Goal: Book appointment/travel/reservation

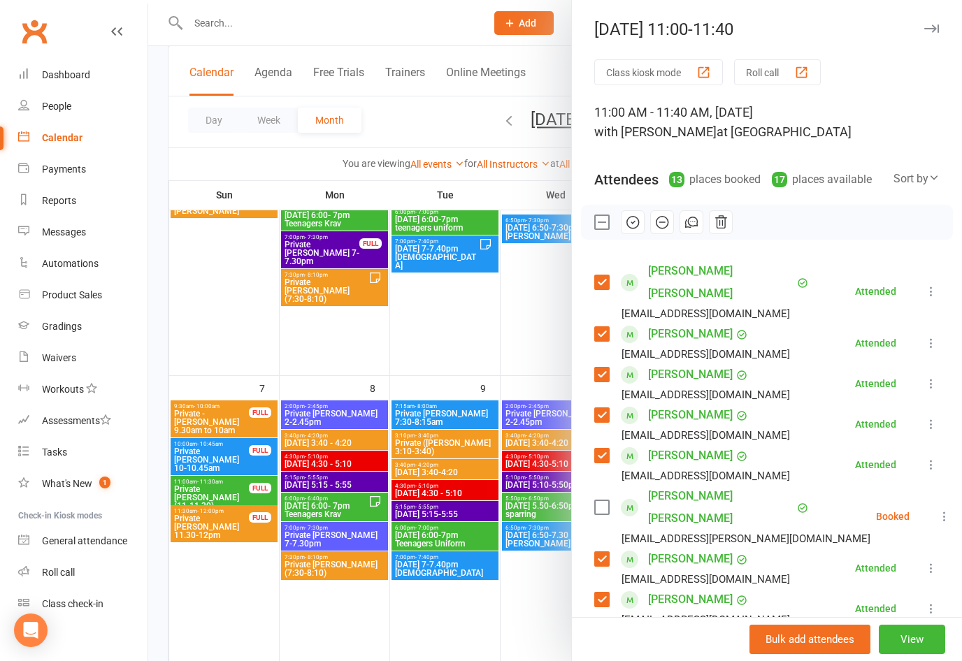
scroll to position [192, 0]
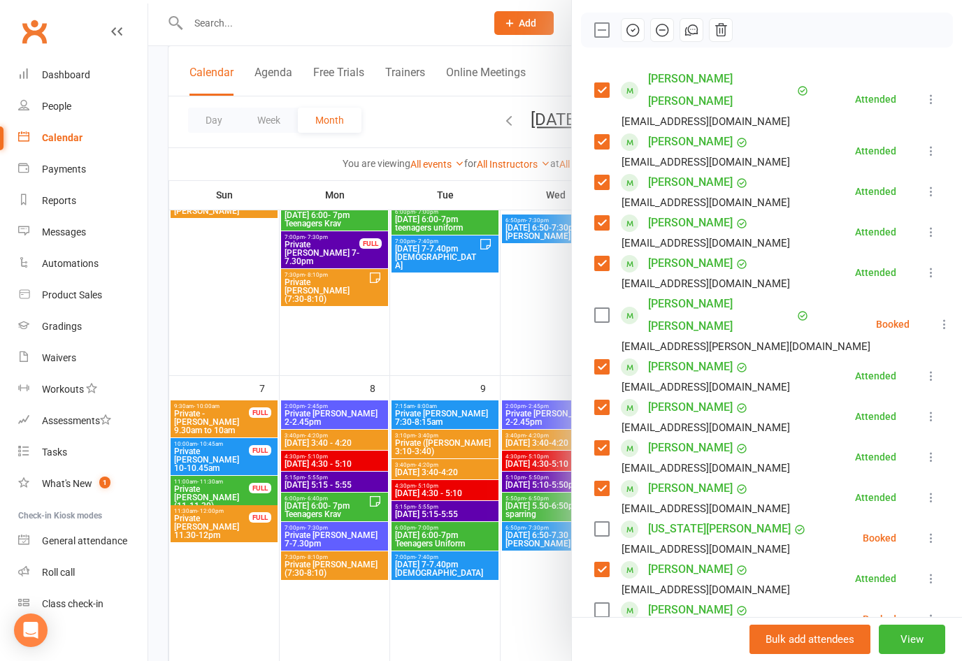
click at [478, 375] on div at bounding box center [555, 330] width 814 height 661
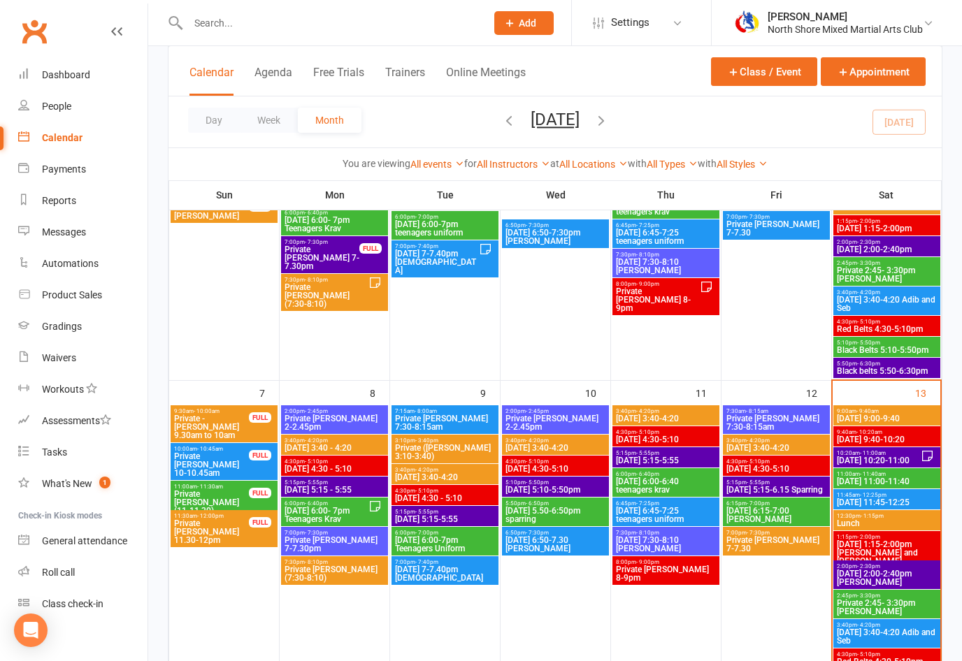
scroll to position [230, 0]
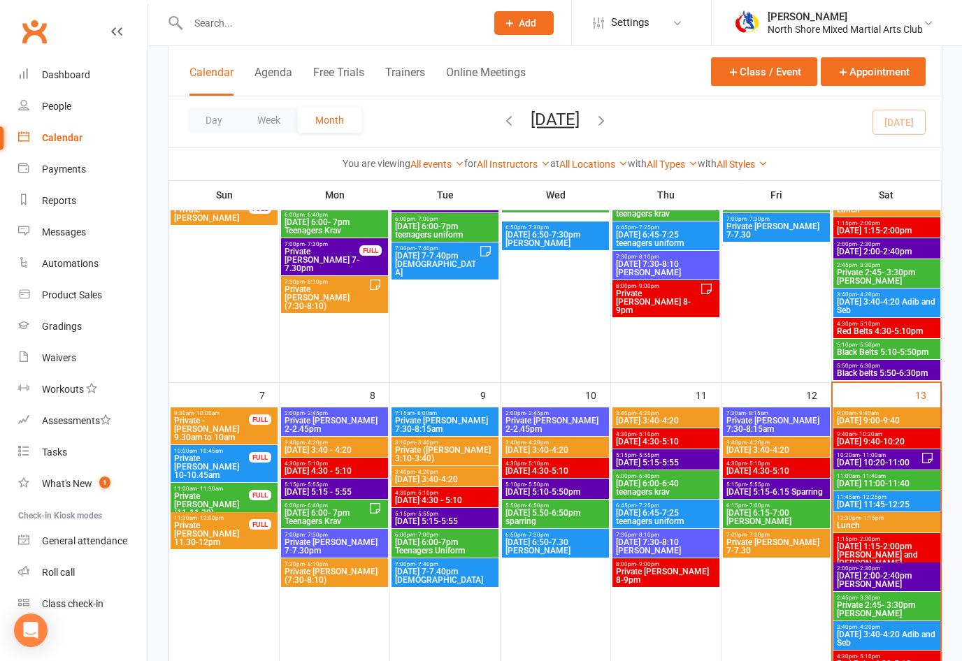
click at [896, 505] on span "[DATE] 11:45-12:25" at bounding box center [886, 504] width 101 height 8
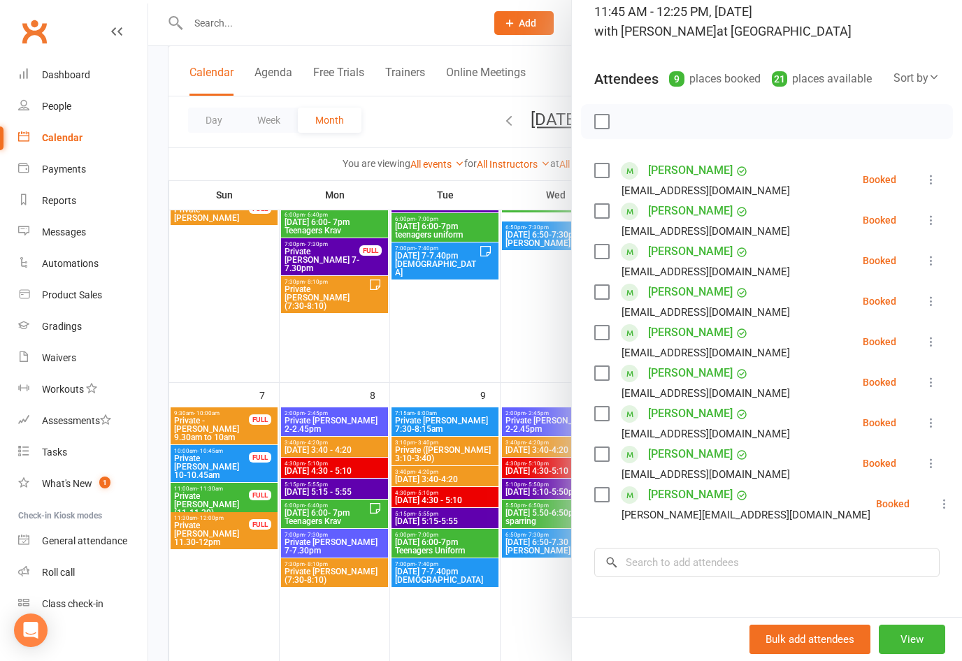
scroll to position [117, 0]
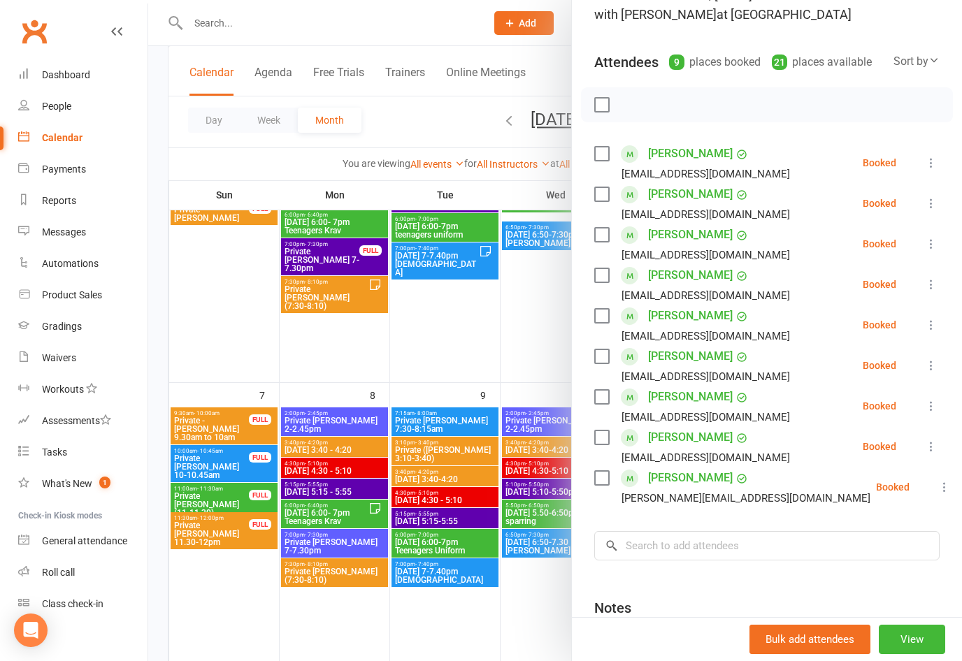
click at [597, 236] on label at bounding box center [601, 235] width 14 height 14
click at [597, 233] on label at bounding box center [601, 235] width 14 height 14
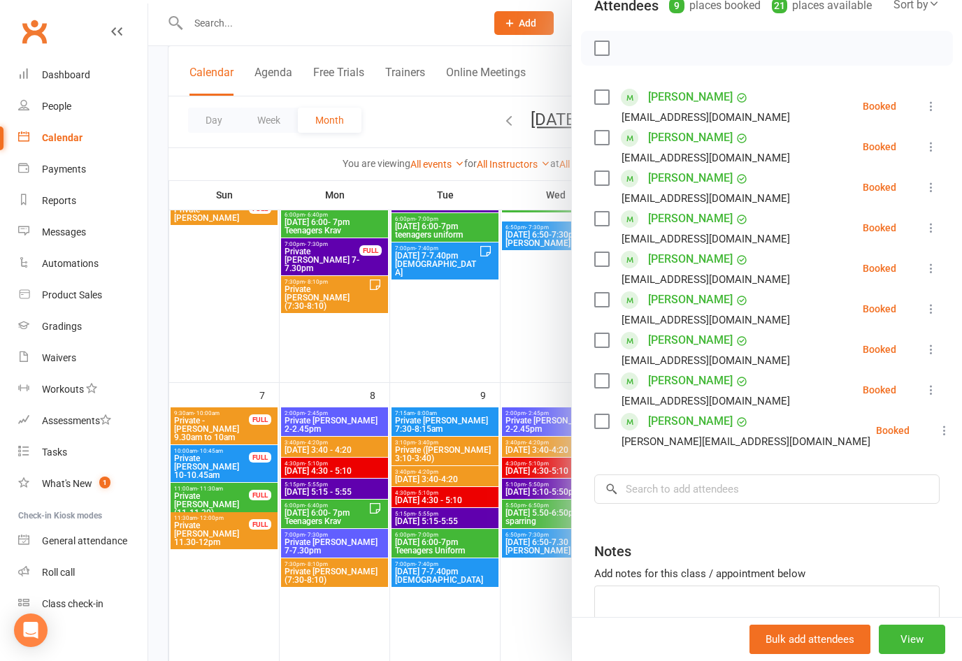
scroll to position [178, 0]
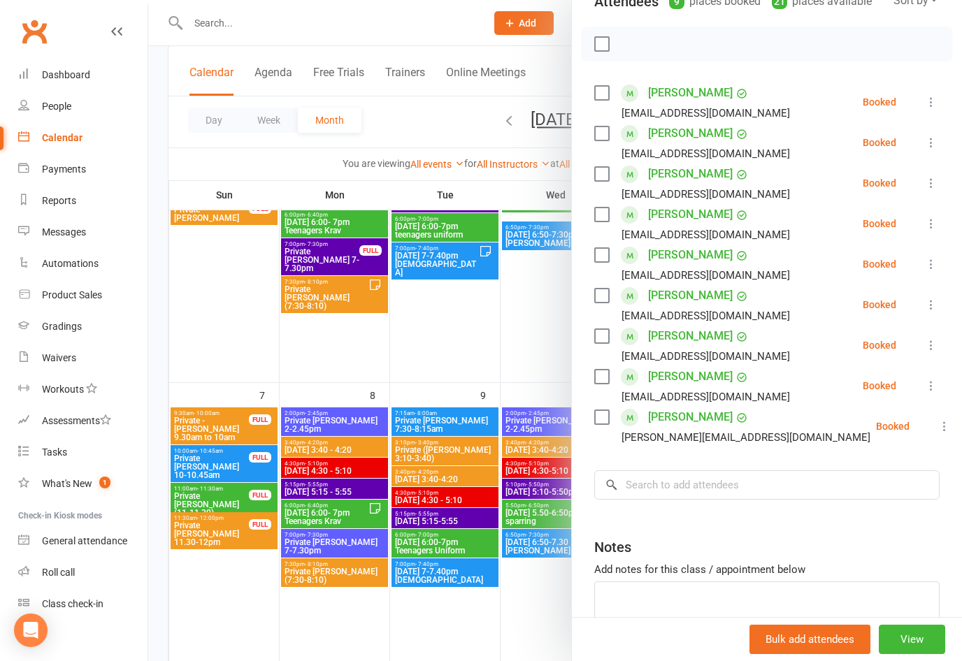
click at [599, 291] on label at bounding box center [601, 296] width 14 height 14
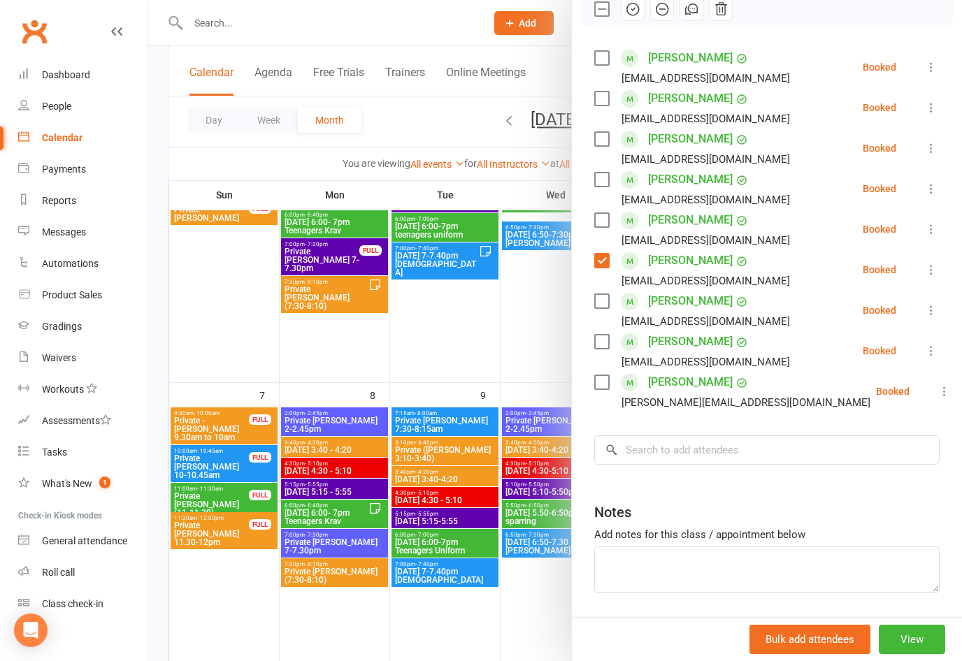
scroll to position [178, 0]
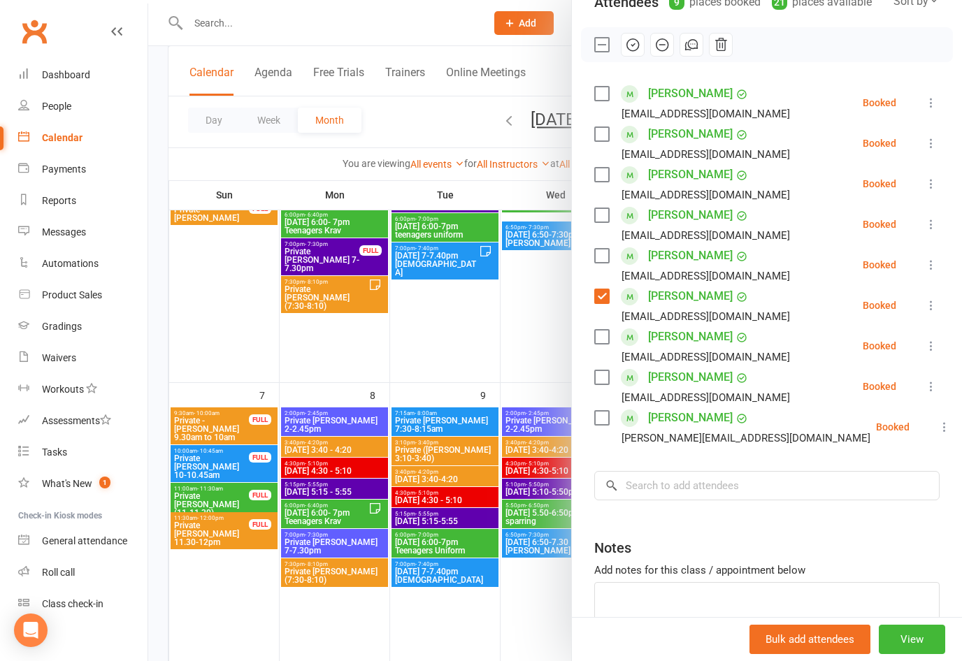
click at [600, 260] on label at bounding box center [601, 256] width 14 height 14
click at [598, 336] on label at bounding box center [601, 337] width 14 height 14
click at [611, 362] on div "[EMAIL_ADDRESS][DOMAIN_NAME]" at bounding box center [694, 357] width 201 height 18
click at [605, 376] on label at bounding box center [601, 377] width 14 height 14
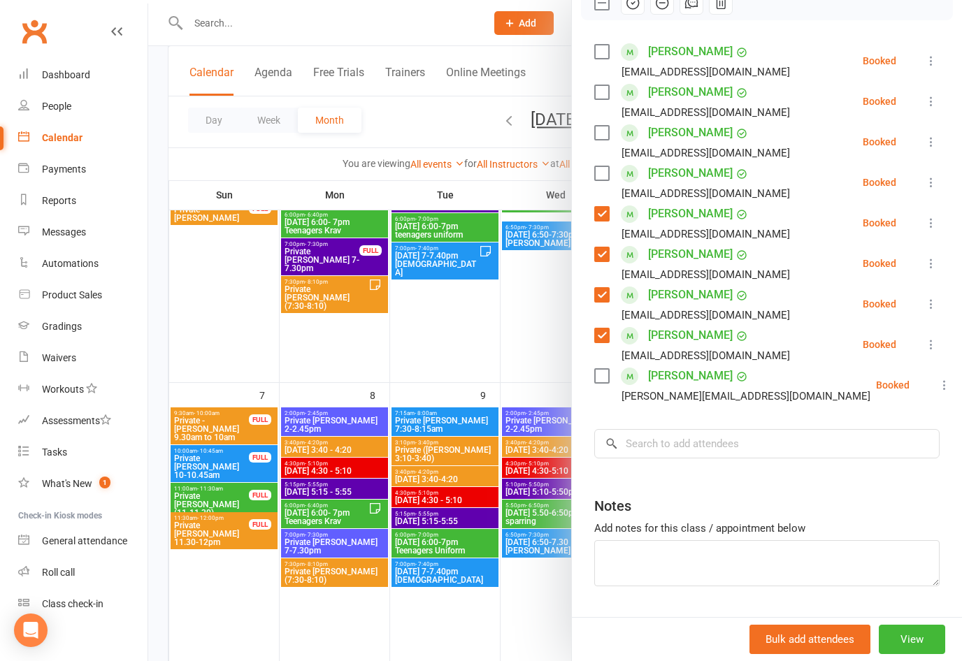
scroll to position [223, 0]
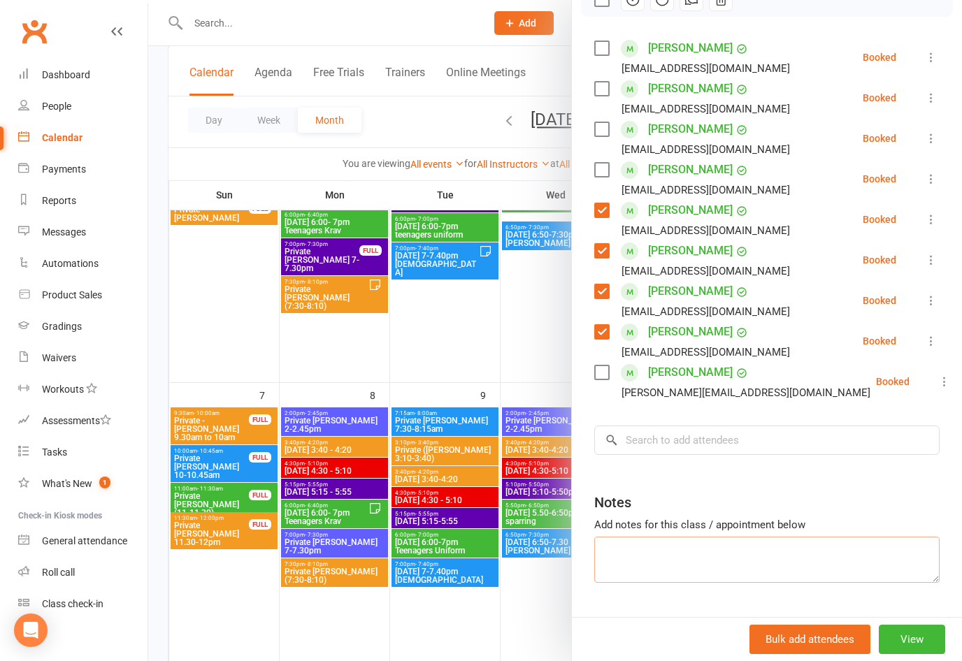
click at [645, 549] on textarea at bounding box center [766, 560] width 345 height 46
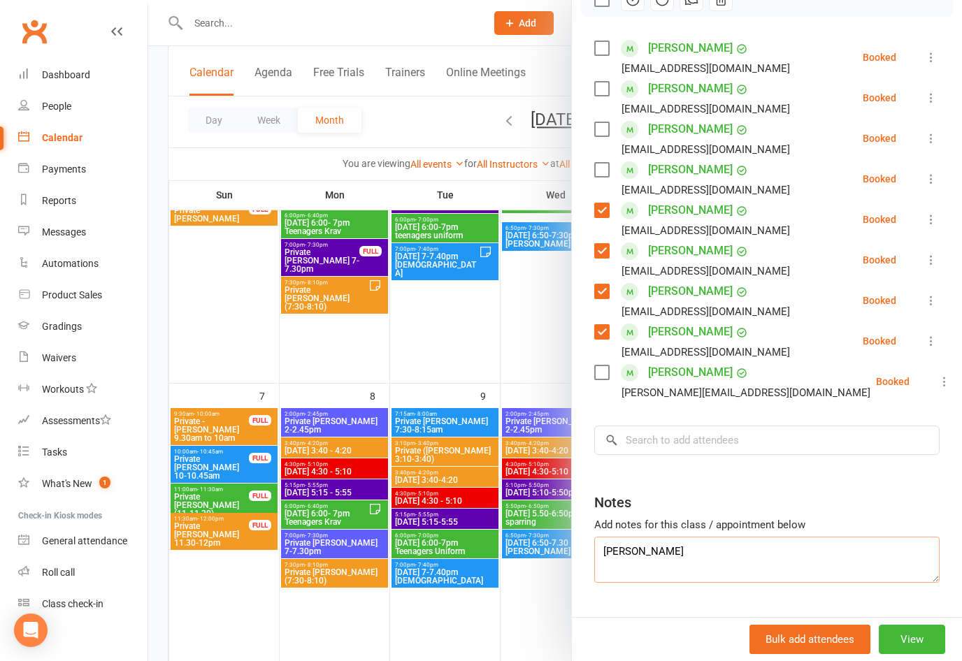
type textarea "[PERSON_NAME]"
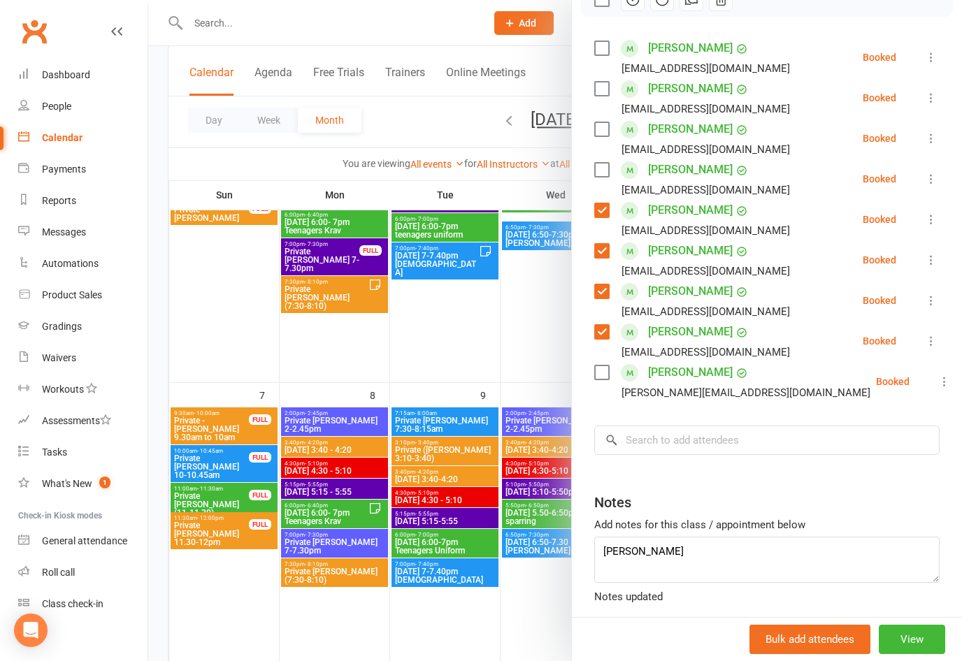
click at [703, 483] on div "Notes" at bounding box center [766, 499] width 345 height 34
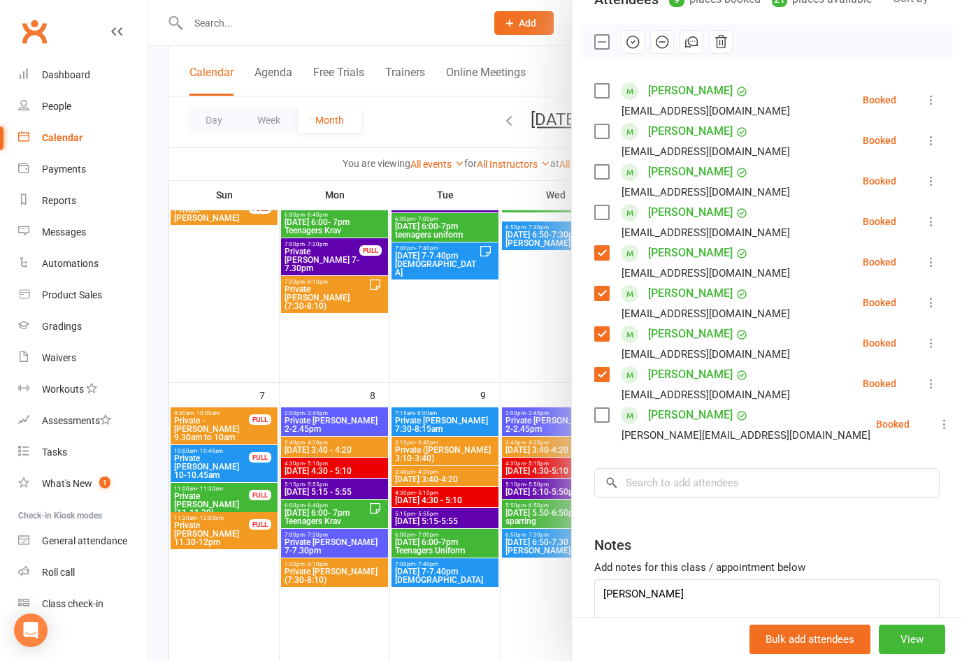
scroll to position [181, 0]
click at [601, 208] on label at bounding box center [601, 212] width 14 height 14
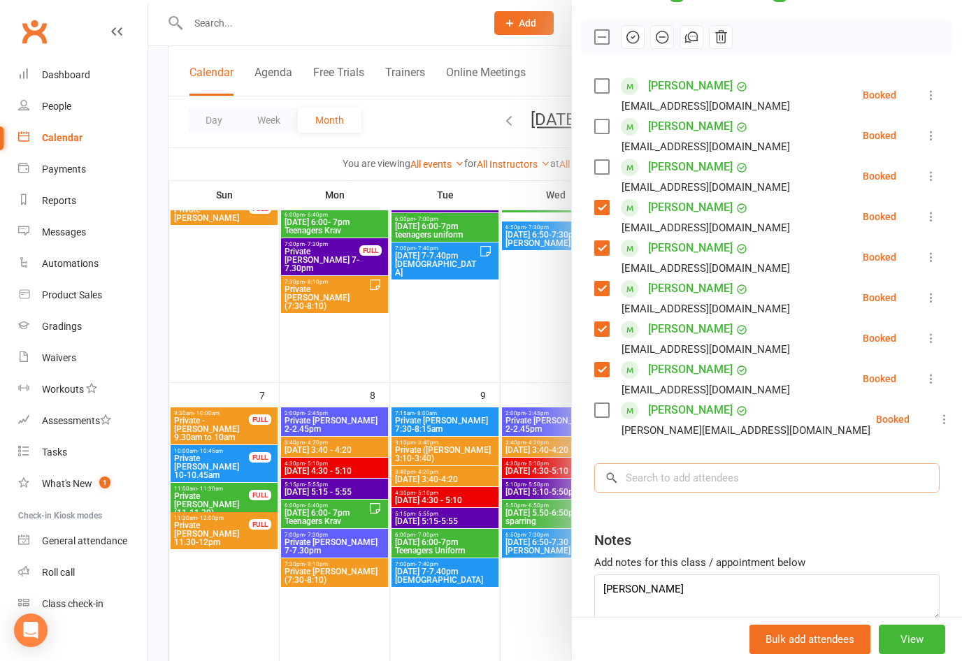
click at [670, 470] on input "search" at bounding box center [766, 477] width 345 height 29
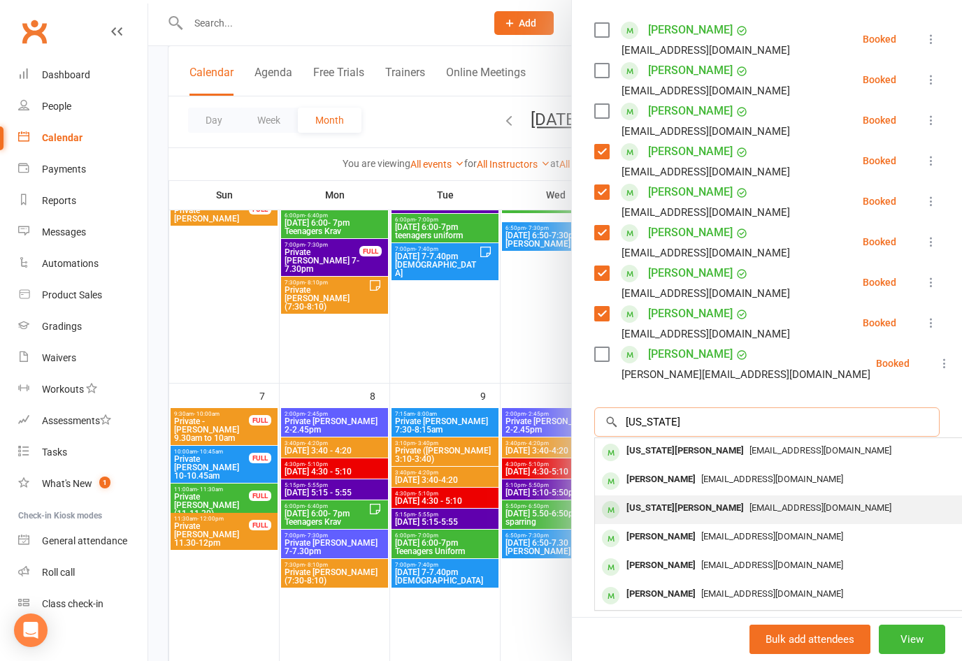
scroll to position [238, 0]
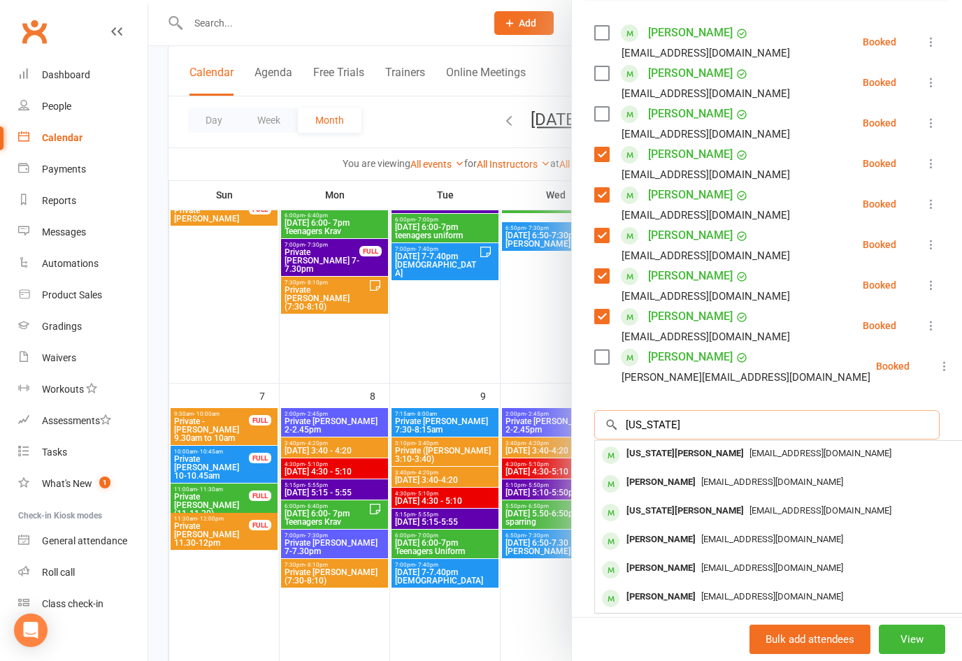
click at [649, 419] on input "[US_STATE]" at bounding box center [766, 424] width 345 height 29
type input "[US_STATE]"
click at [680, 506] on div "[US_STATE][PERSON_NAME]" at bounding box center [685, 511] width 129 height 20
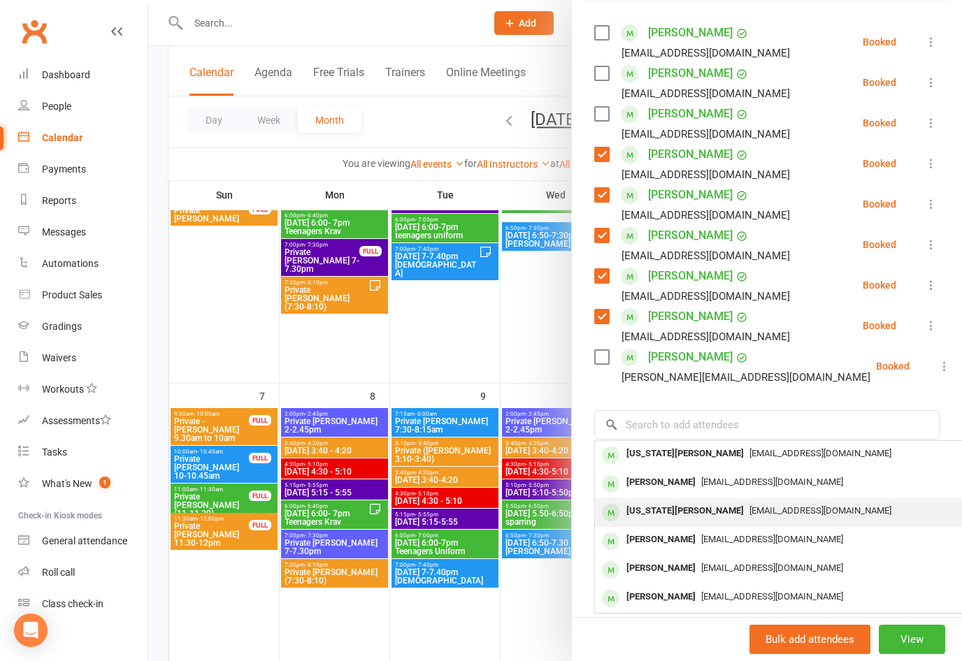
scroll to position [230, 0]
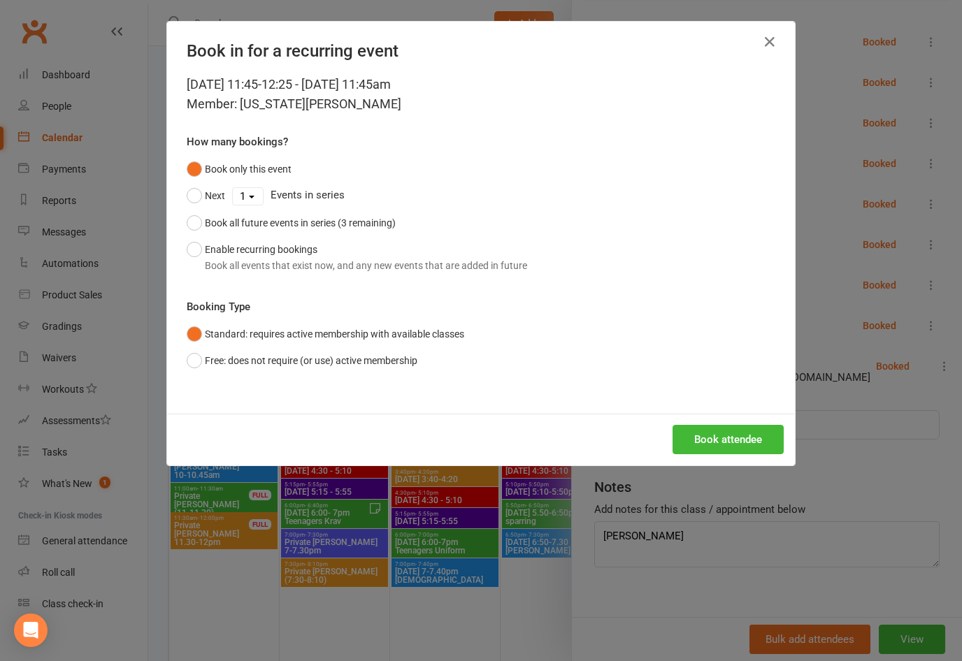
click at [690, 444] on button "Book attendee" at bounding box center [727, 439] width 111 height 29
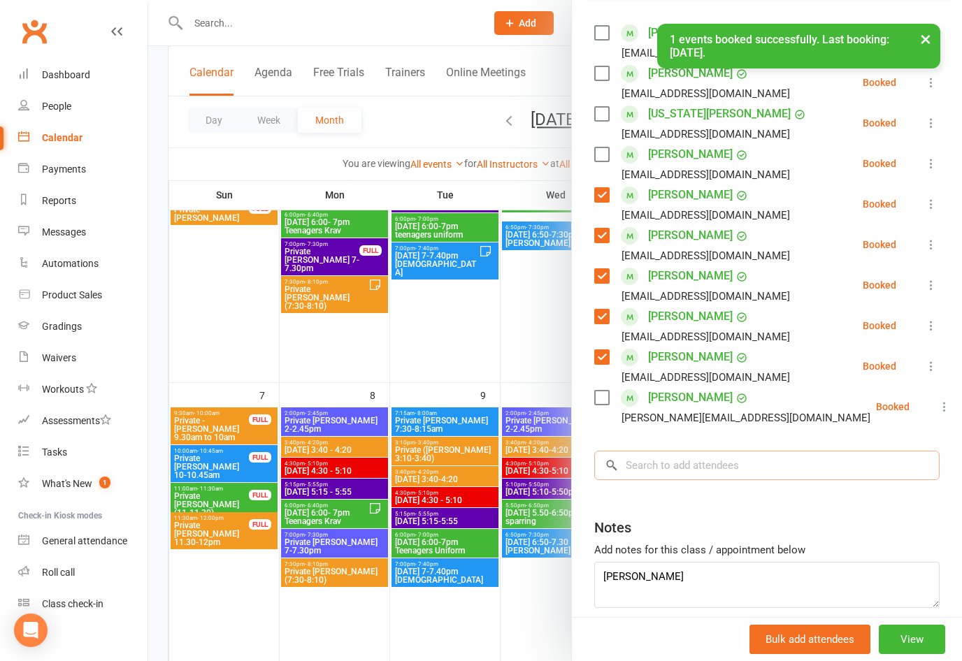
click at [670, 459] on input "search" at bounding box center [766, 465] width 345 height 29
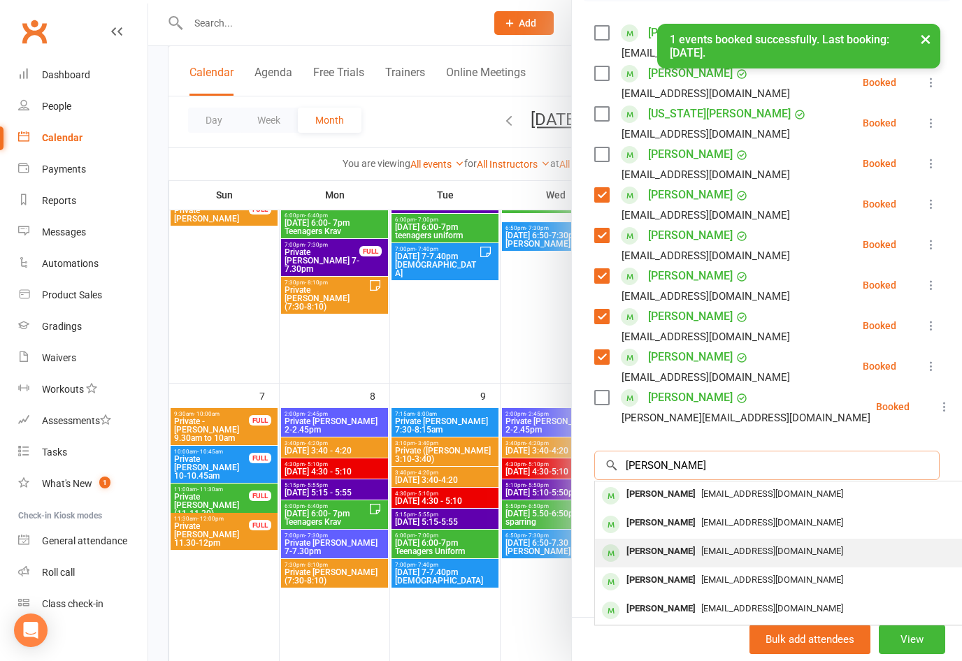
type input "[PERSON_NAME]"
click at [661, 542] on div "[PERSON_NAME]" at bounding box center [661, 552] width 80 height 20
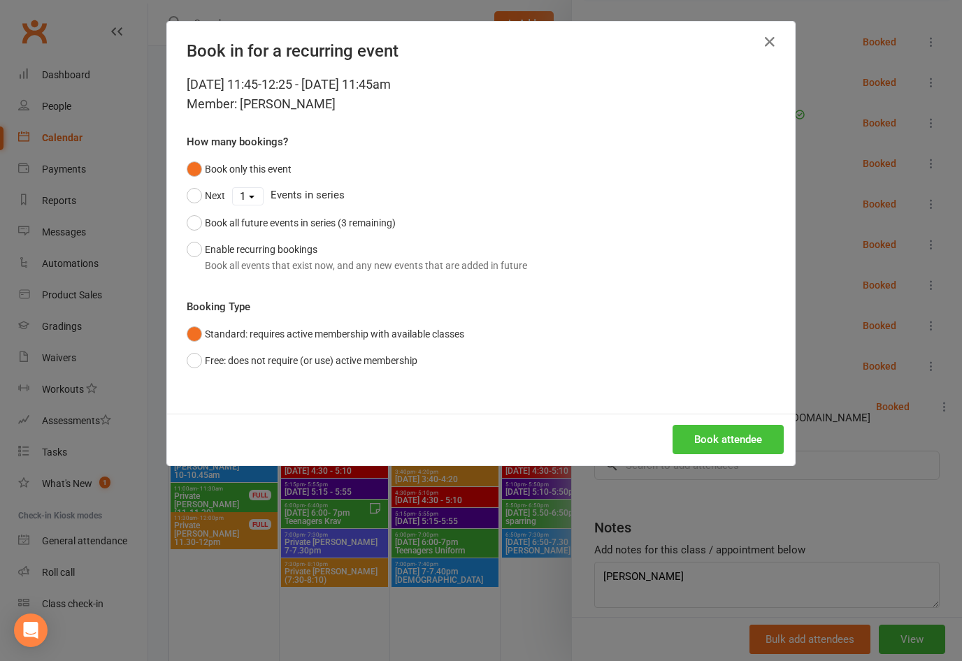
click at [700, 442] on button "Book attendee" at bounding box center [727, 439] width 111 height 29
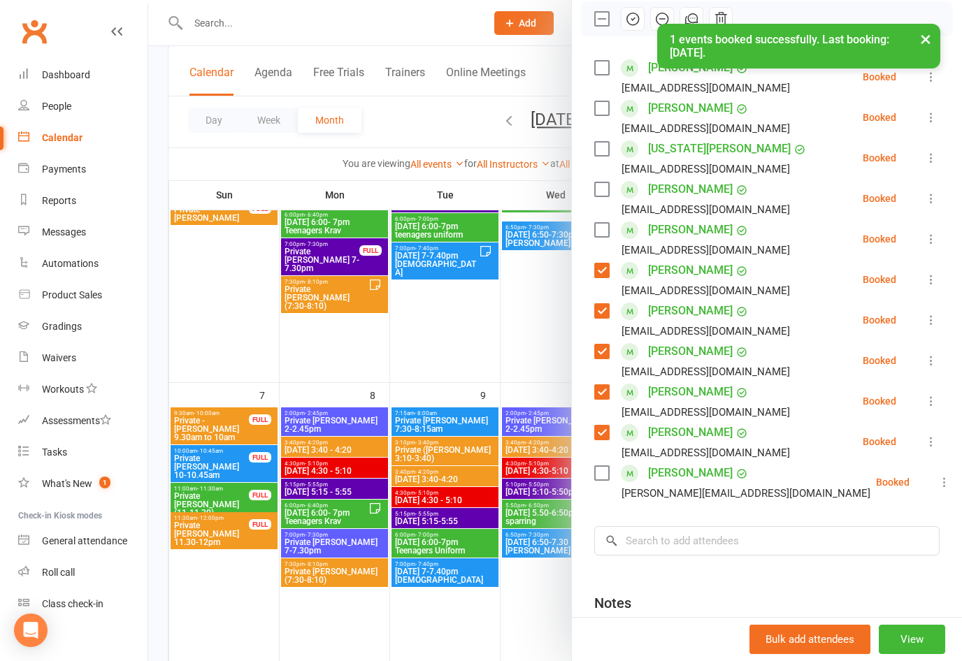
scroll to position [188, 0]
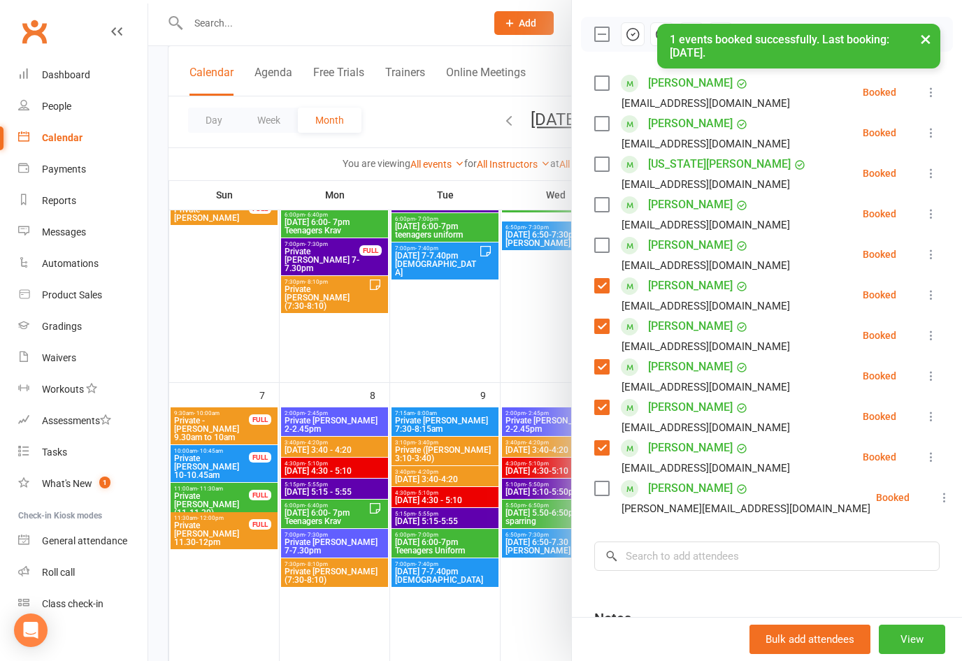
click at [596, 203] on label at bounding box center [601, 205] width 14 height 14
click at [596, 157] on label at bounding box center [601, 164] width 14 height 14
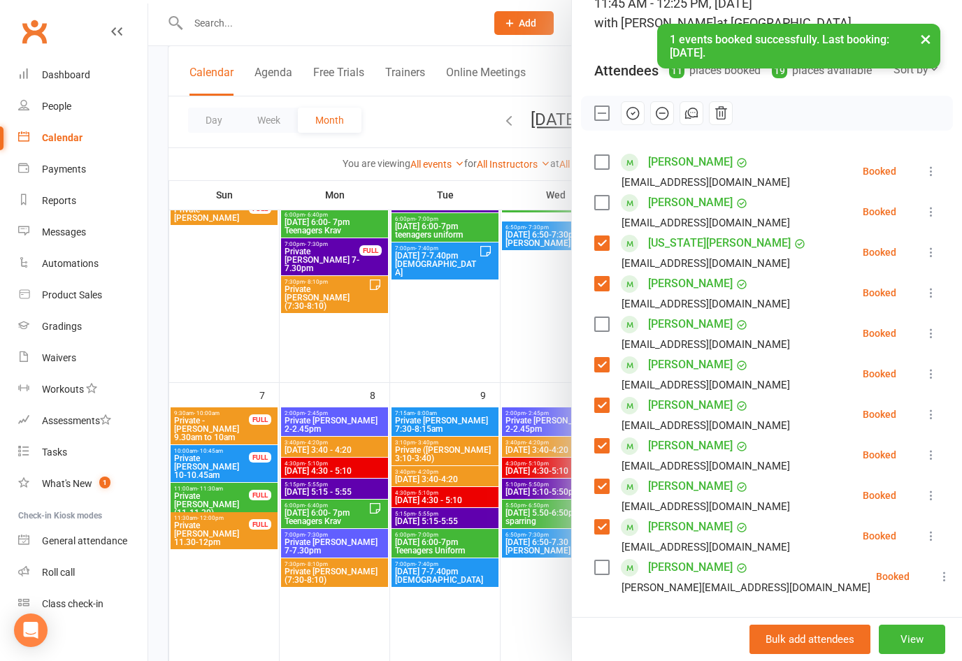
scroll to position [109, 0]
click at [624, 113] on button "button" at bounding box center [633, 113] width 24 height 24
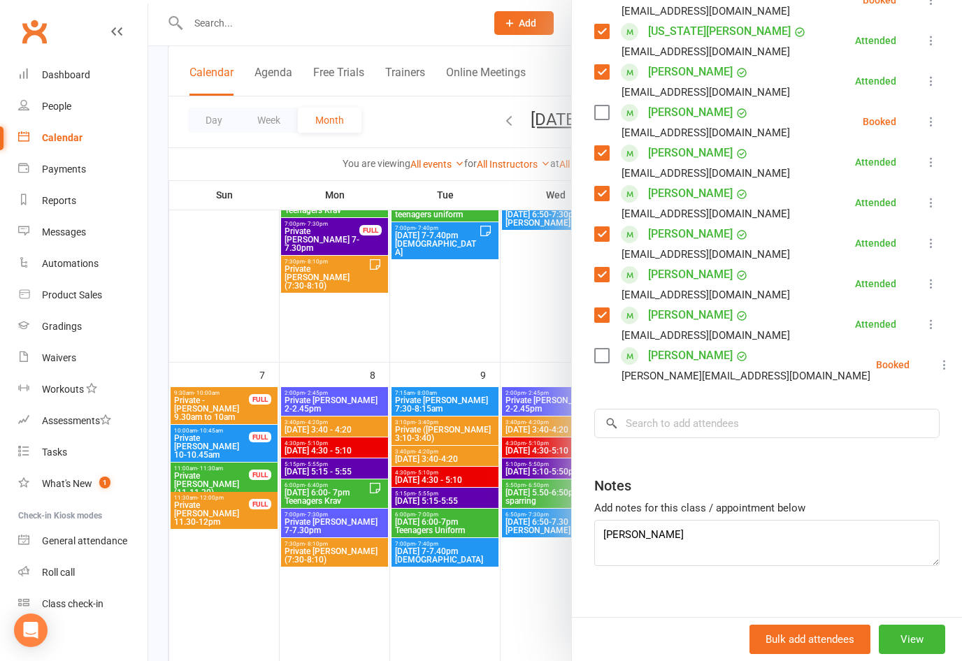
scroll to position [324, 0]
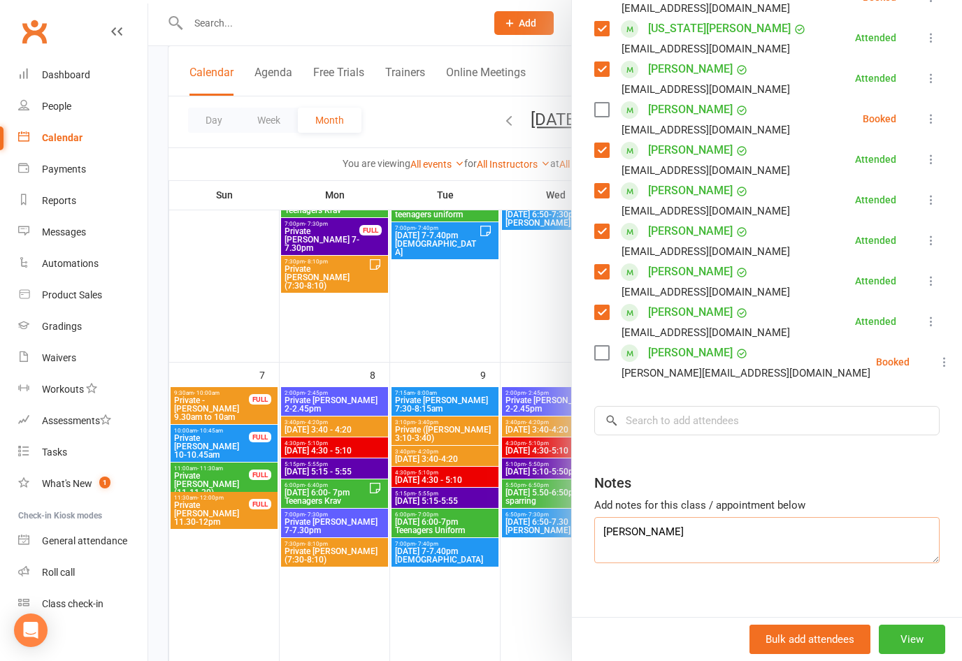
click at [716, 541] on textarea "[PERSON_NAME]" at bounding box center [766, 540] width 345 height 46
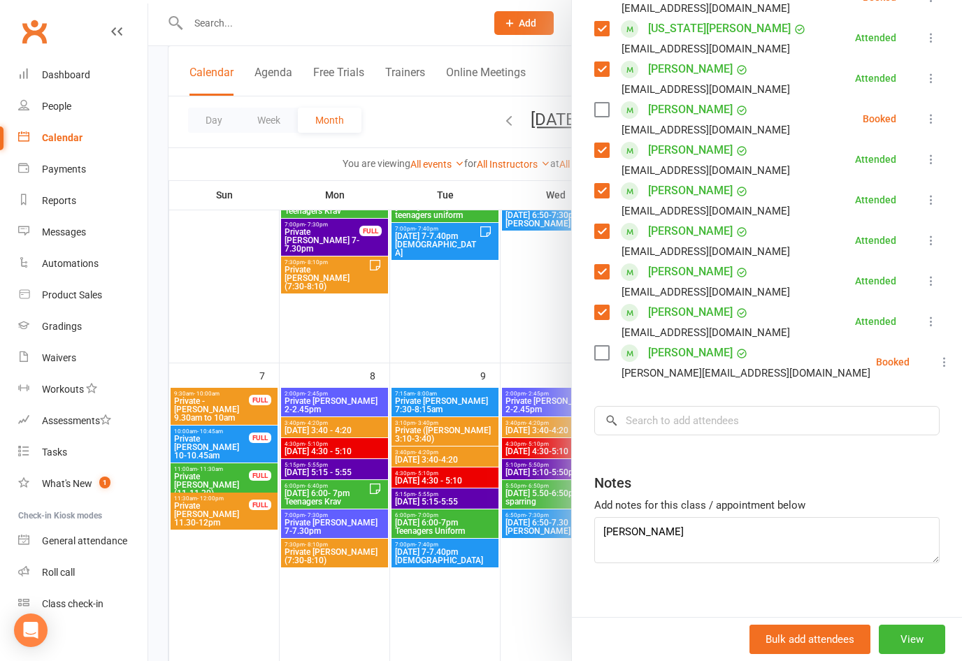
click at [804, 496] on div "Notes Add notes for this class / appointment below [PERSON_NAME]" at bounding box center [766, 513] width 345 height 101
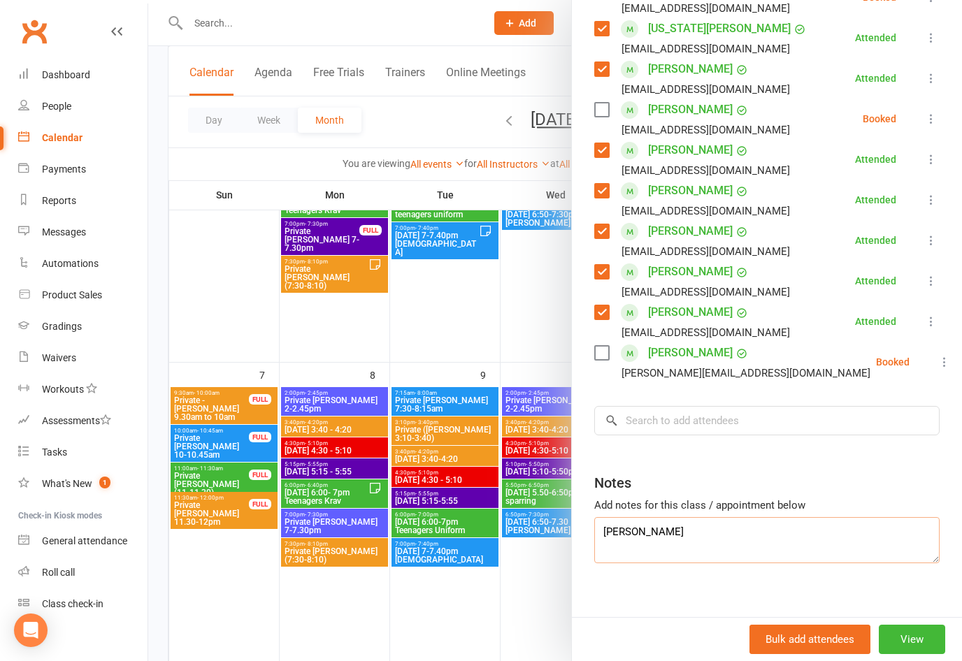
click at [713, 532] on textarea "[PERSON_NAME]" at bounding box center [766, 540] width 345 height 46
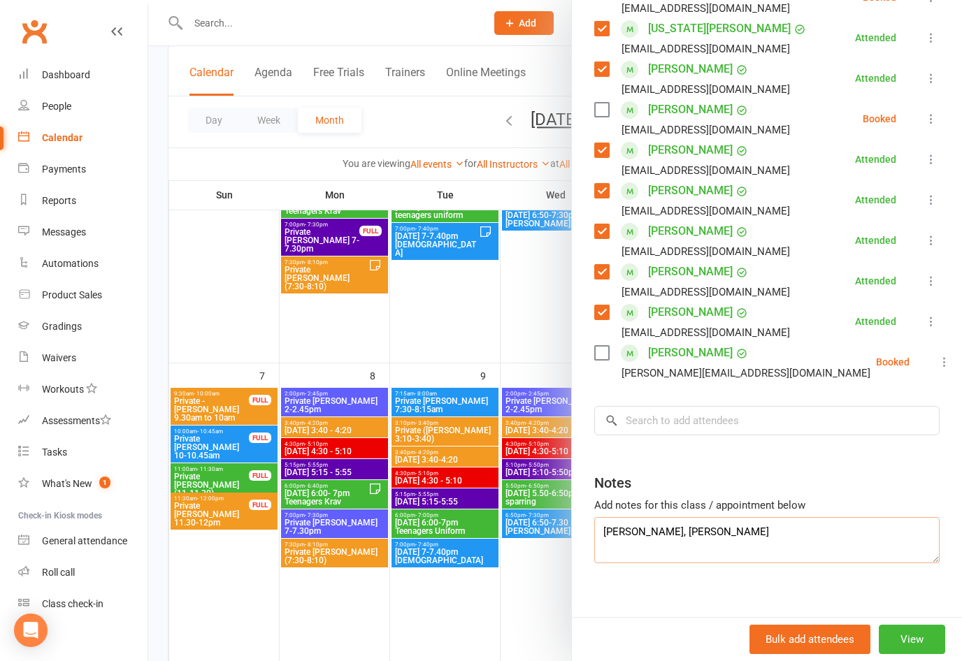
type textarea "[PERSON_NAME], [PERSON_NAME]"
click at [788, 468] on div "Notes" at bounding box center [766, 480] width 345 height 34
